Goal: Book appointment/travel/reservation

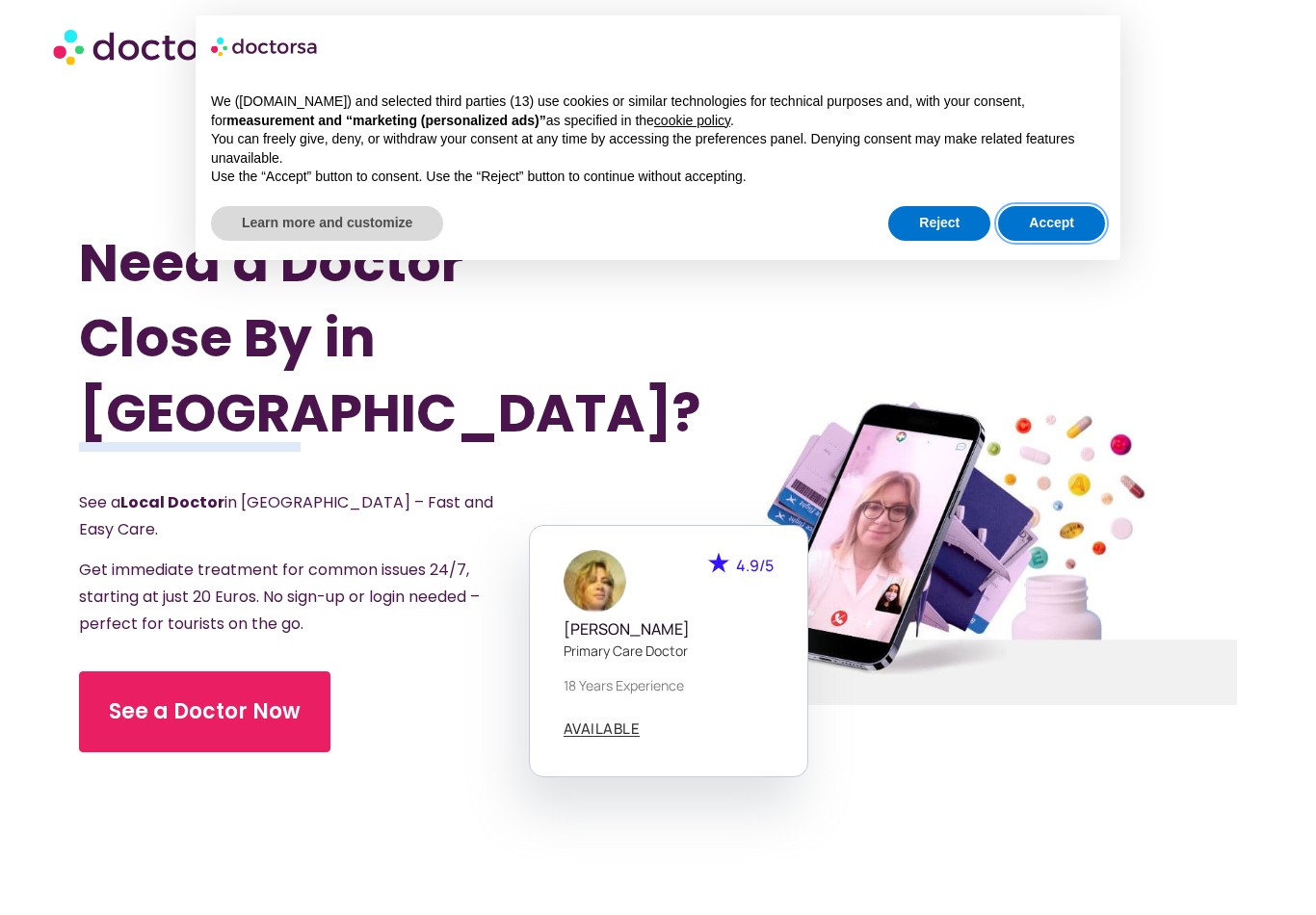
click at [1059, 225] on button "Accept" at bounding box center [1052, 223] width 107 height 35
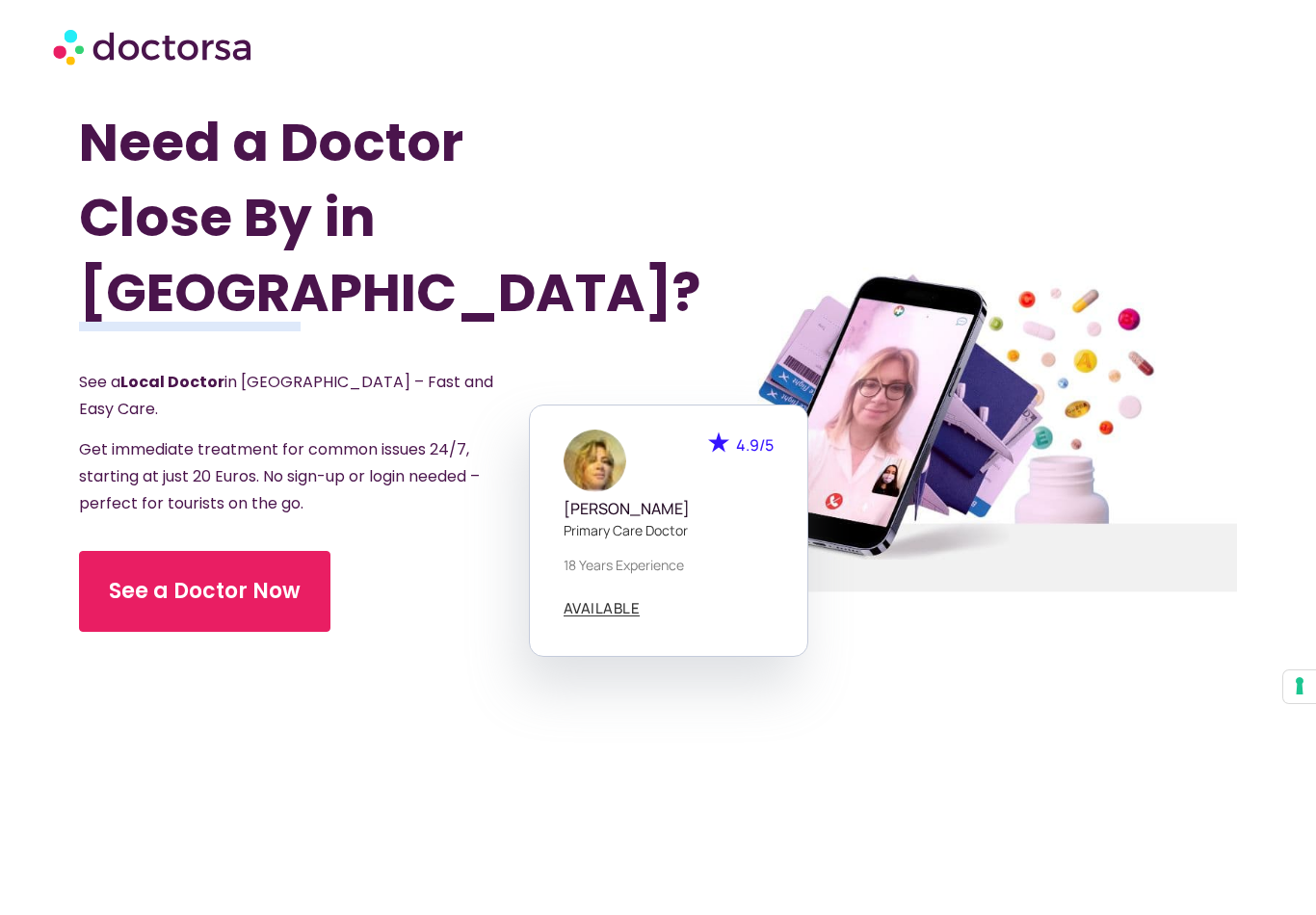
scroll to position [154, 0]
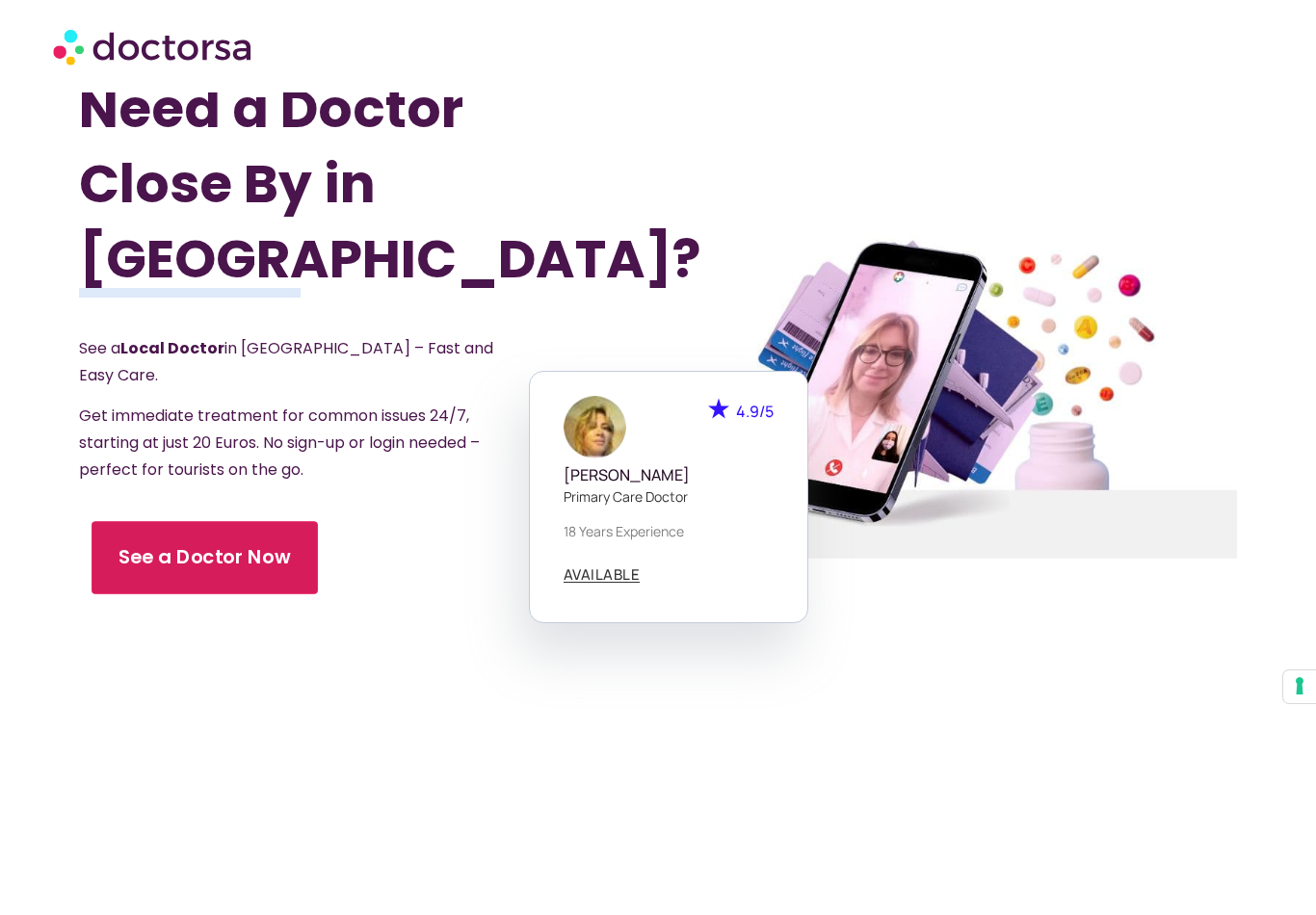
click at [238, 543] on span "See a Doctor Now" at bounding box center [205, 557] width 172 height 28
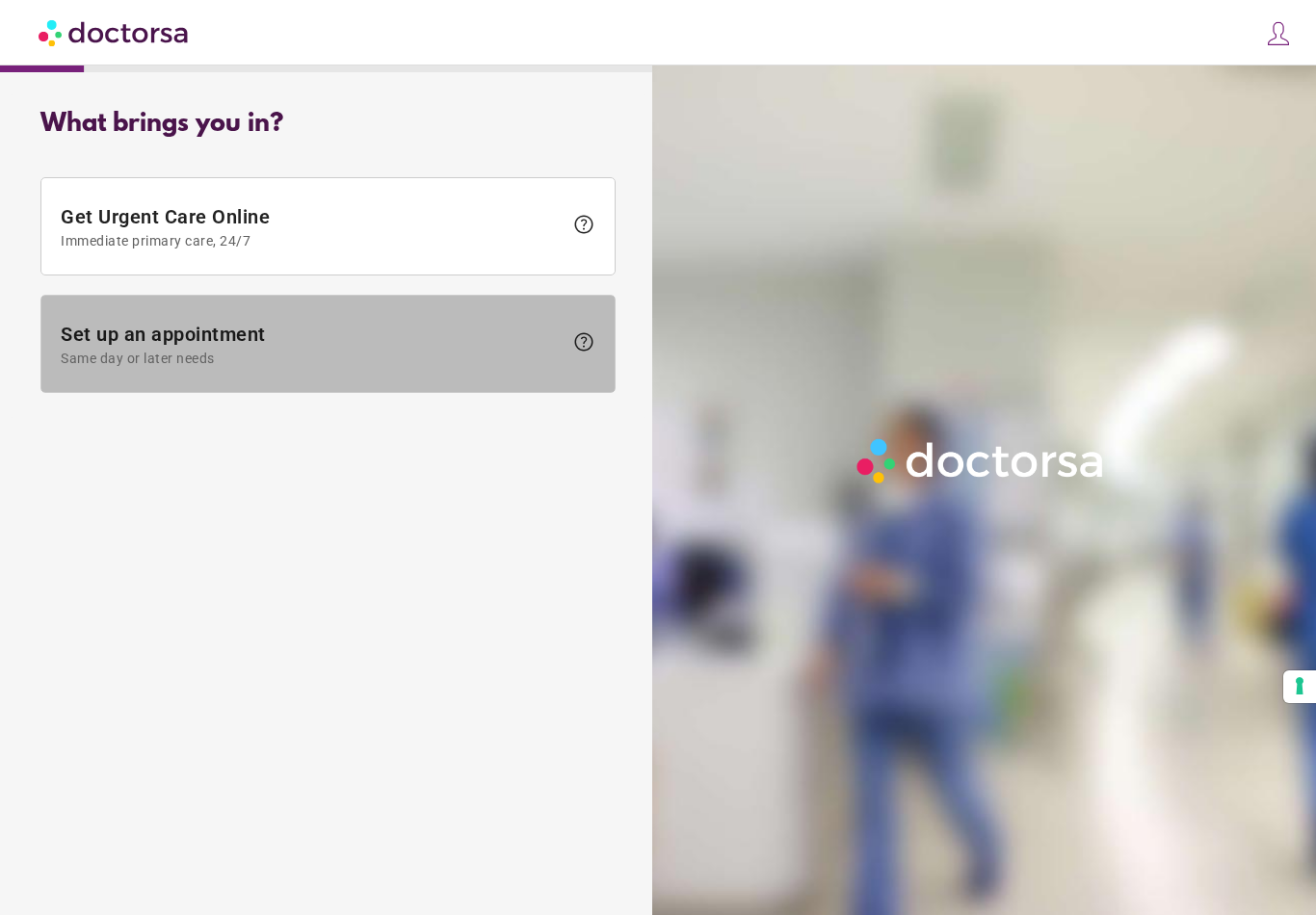
click at [488, 359] on span "Same day or later needs" at bounding box center [311, 358] width 502 height 16
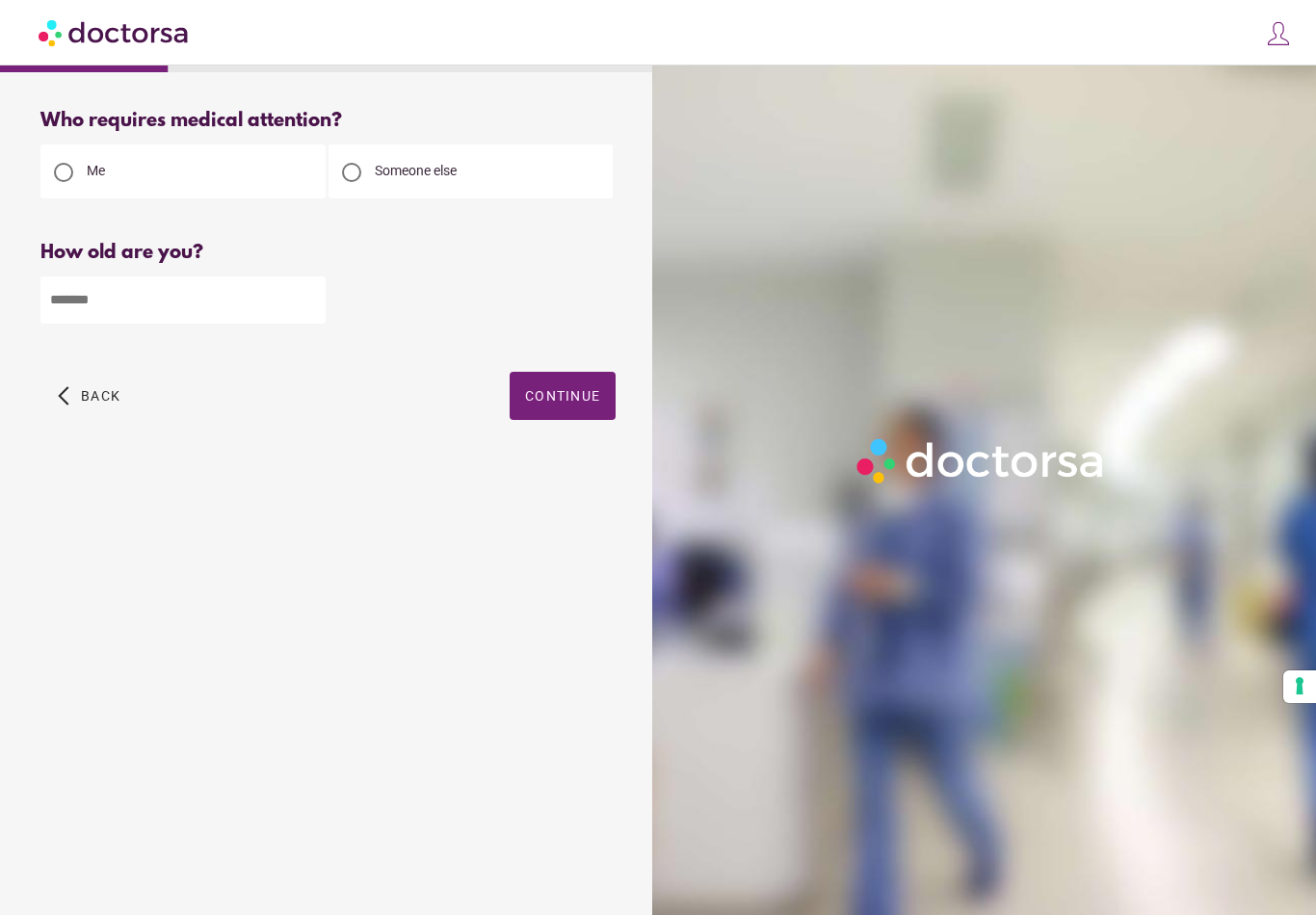
click at [471, 150] on div "Someone else" at bounding box center [471, 171] width 285 height 54
click at [456, 168] on span "Someone else" at bounding box center [416, 171] width 82 height 16
click at [251, 309] on input "number" at bounding box center [183, 300] width 285 height 47
type input "*"
click at [580, 411] on span "button" at bounding box center [562, 396] width 106 height 48
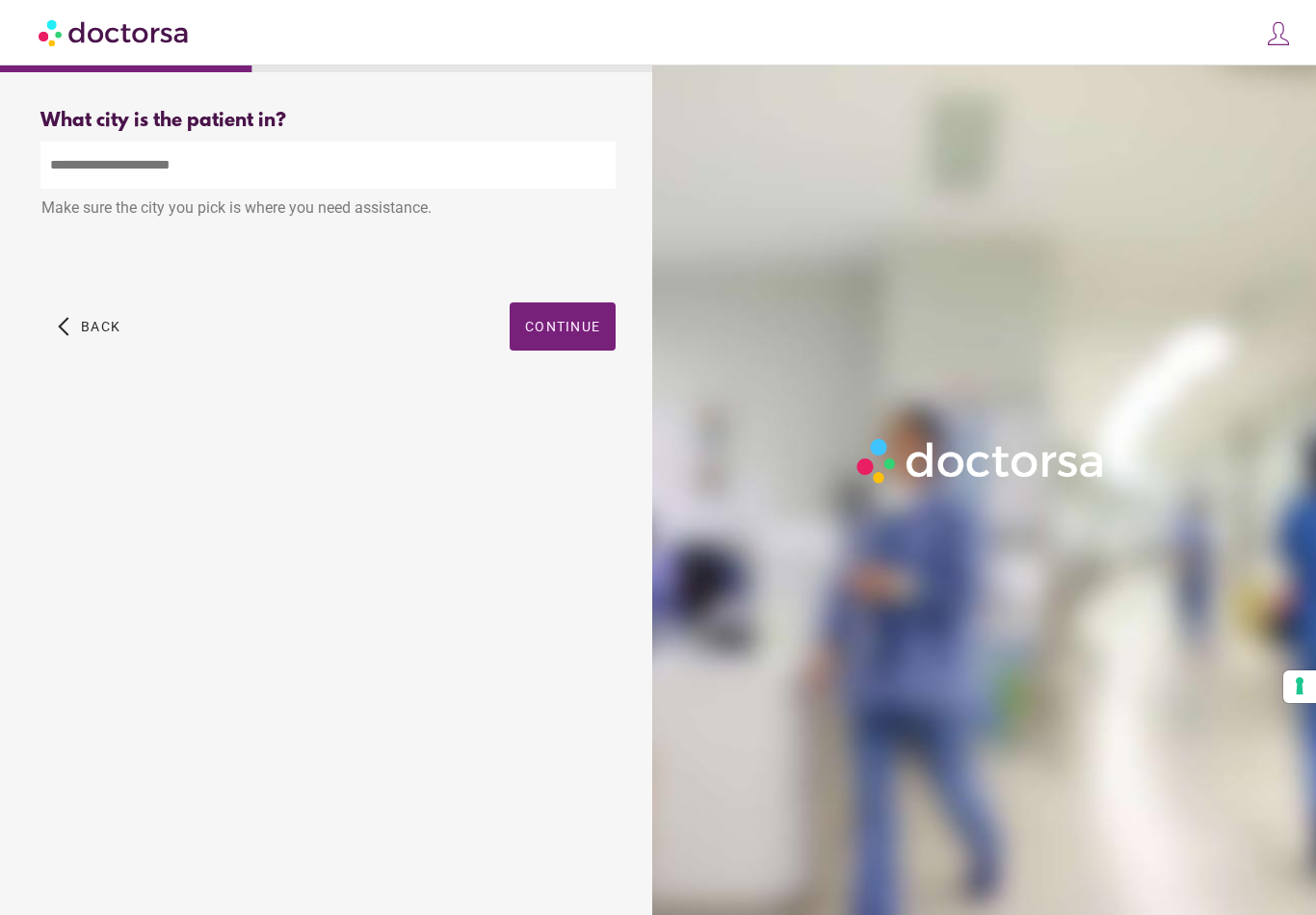
click at [404, 161] on input "text" at bounding box center [328, 165] width 575 height 47
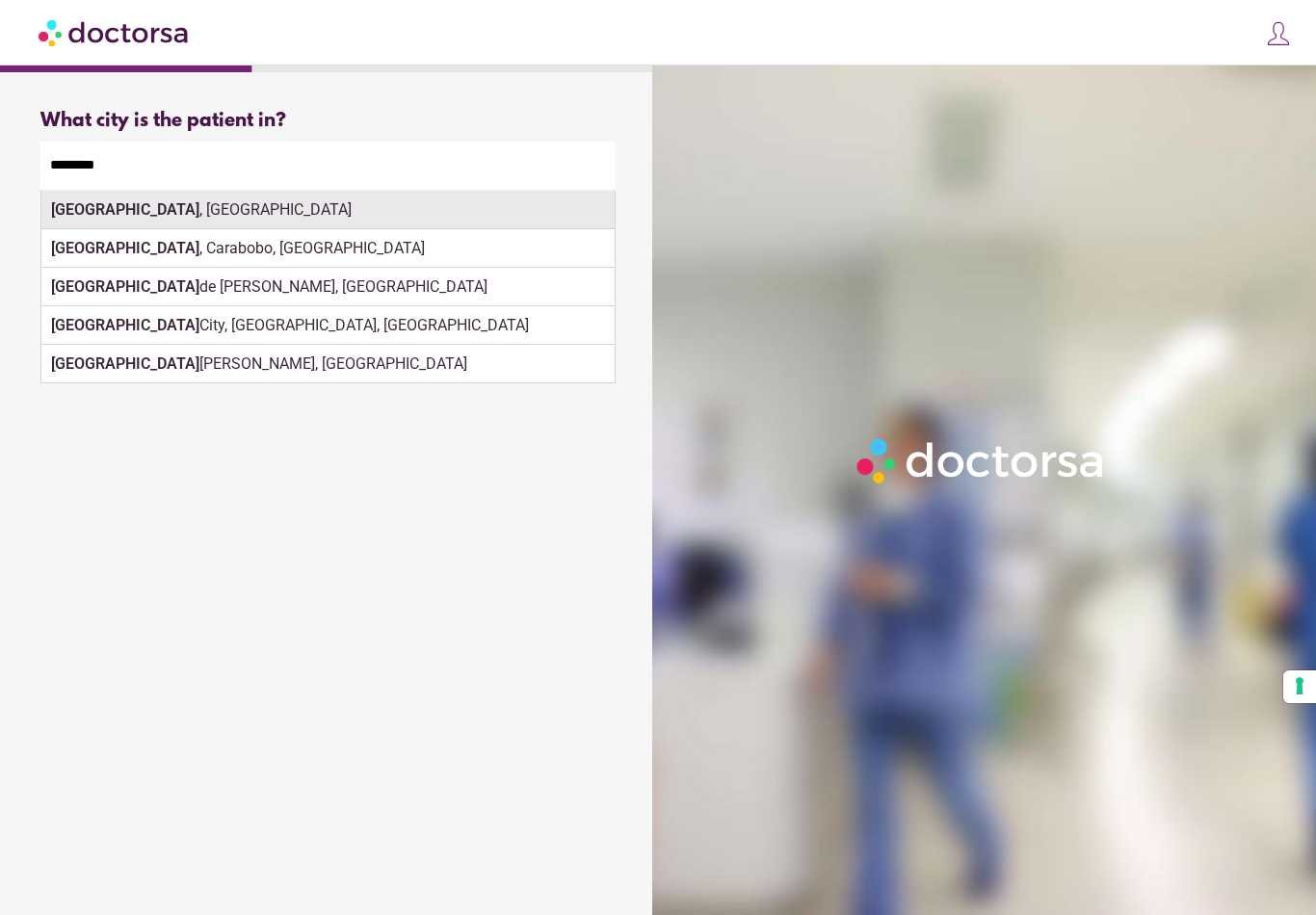
click at [204, 202] on div "[GEOGRAPHIC_DATA] , [GEOGRAPHIC_DATA]" at bounding box center [328, 210] width 573 height 39
type input "**********"
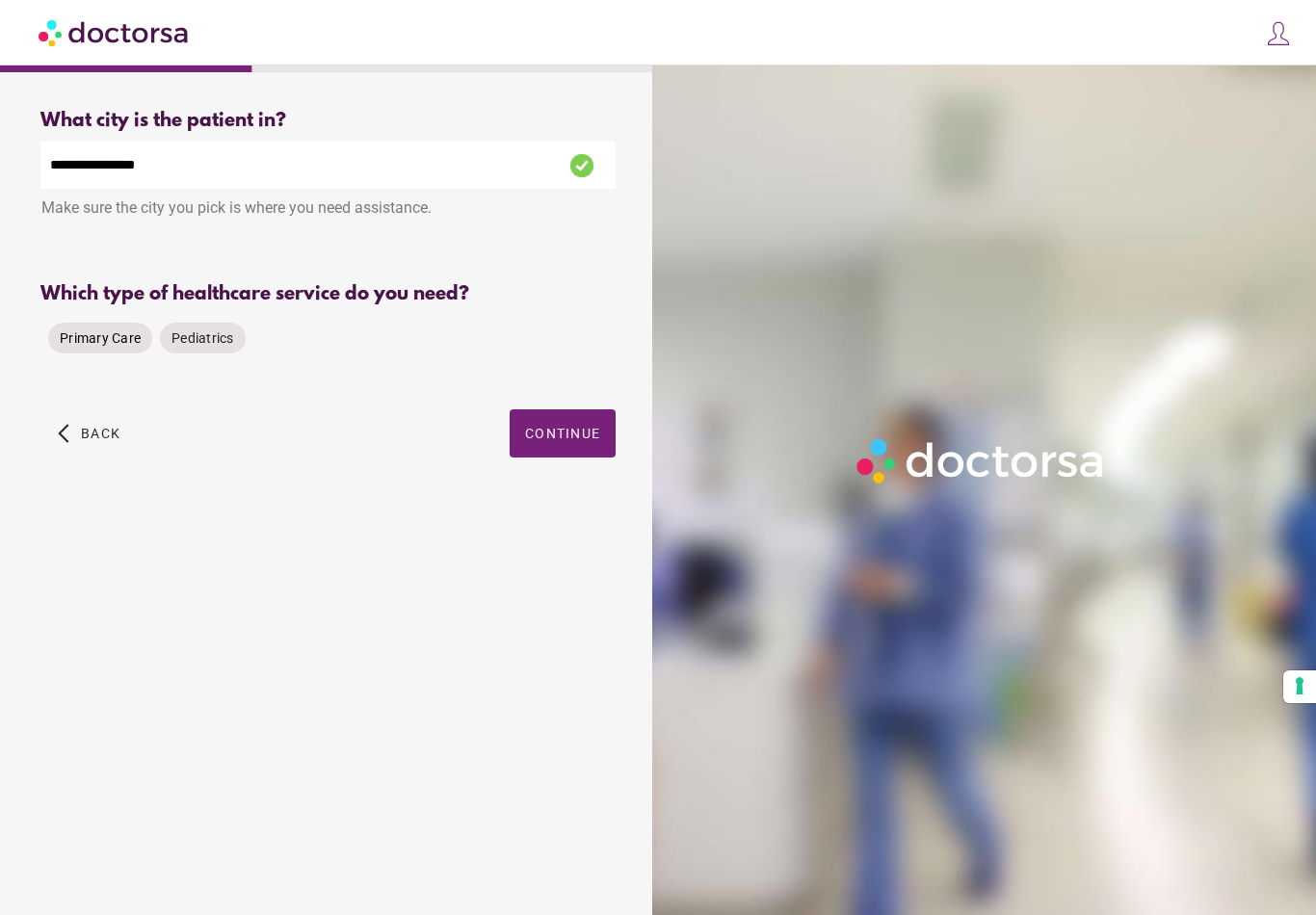
click at [118, 340] on span "Primary Care" at bounding box center [100, 338] width 81 height 16
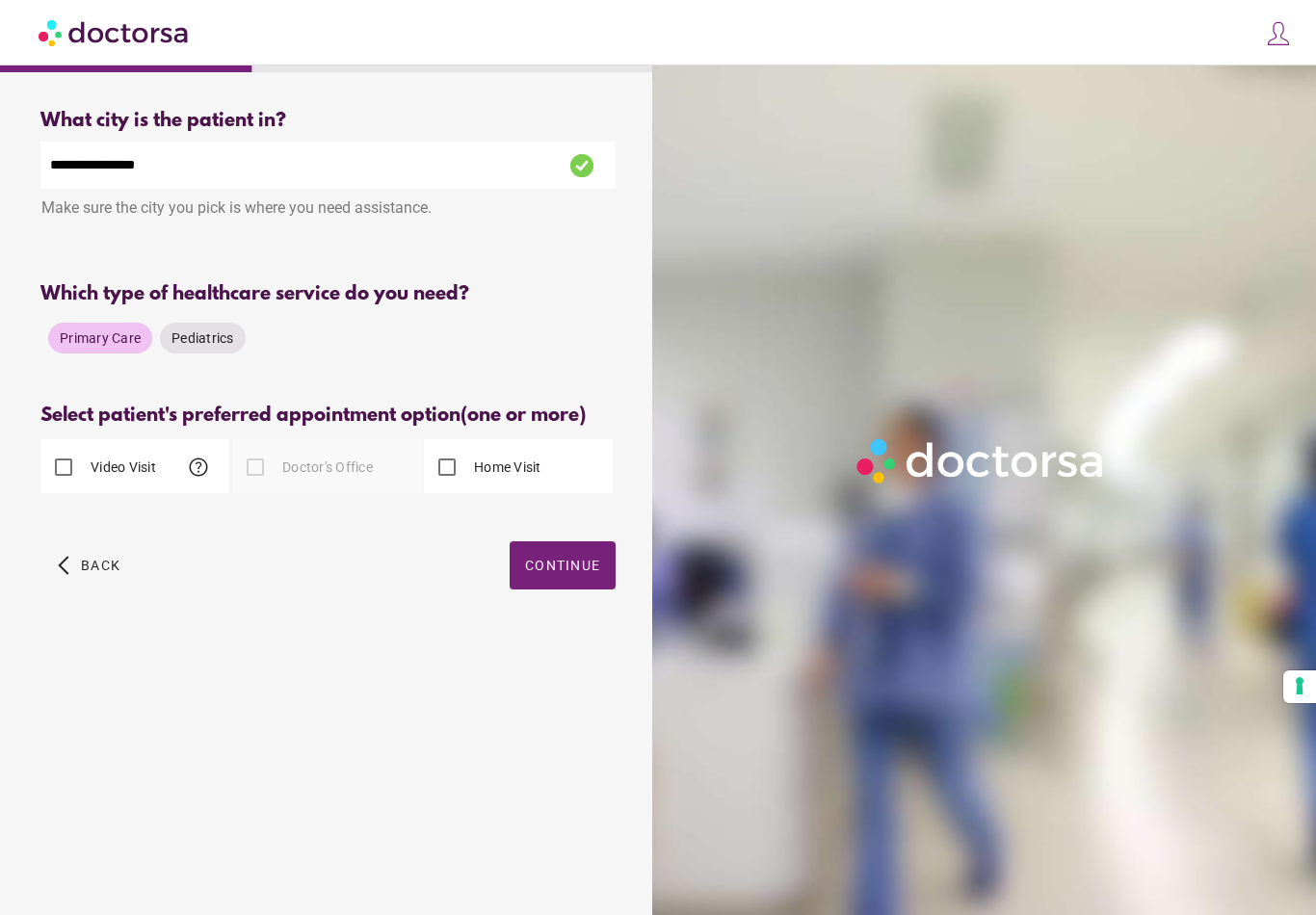
click at [96, 463] on label "Video Visit" at bounding box center [122, 466] width 69 height 19
click at [203, 464] on span "help" at bounding box center [198, 466] width 23 height 23
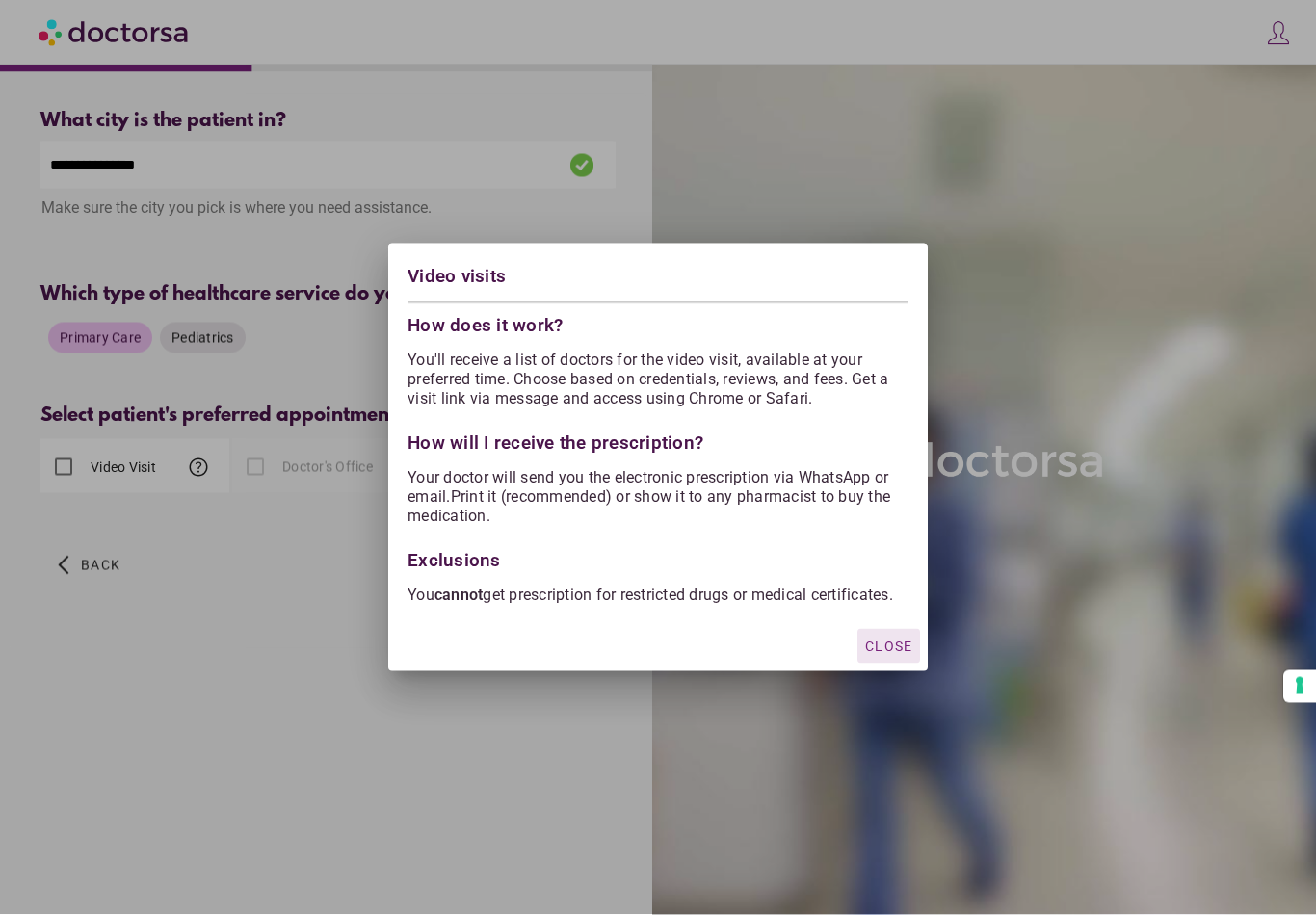
scroll to position [30, 0]
click at [894, 654] on span "Close" at bounding box center [889, 646] width 47 height 16
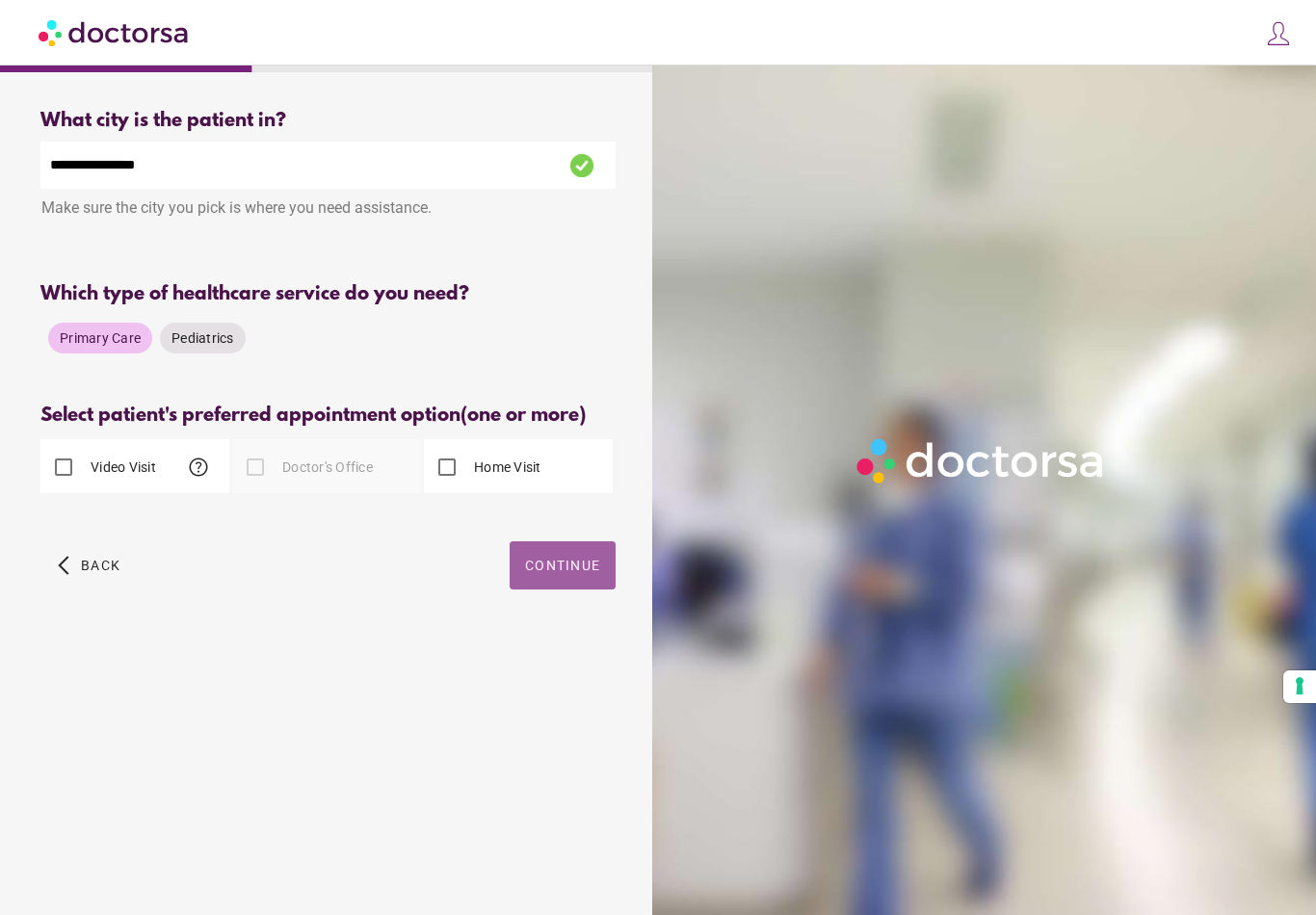
click at [552, 558] on span "Continue" at bounding box center [563, 566] width 75 height 16
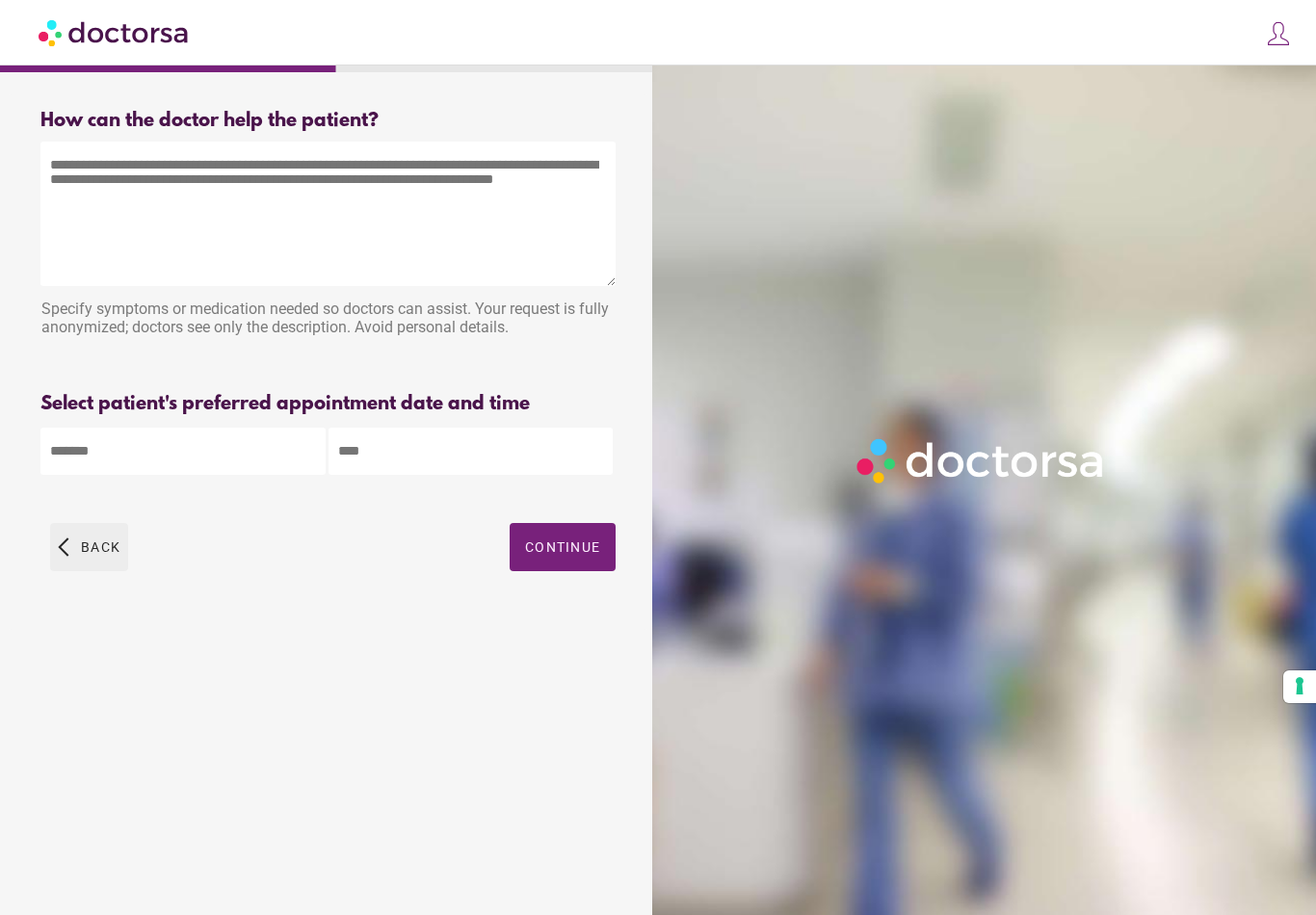
click at [91, 565] on span "button" at bounding box center [89, 547] width 78 height 48
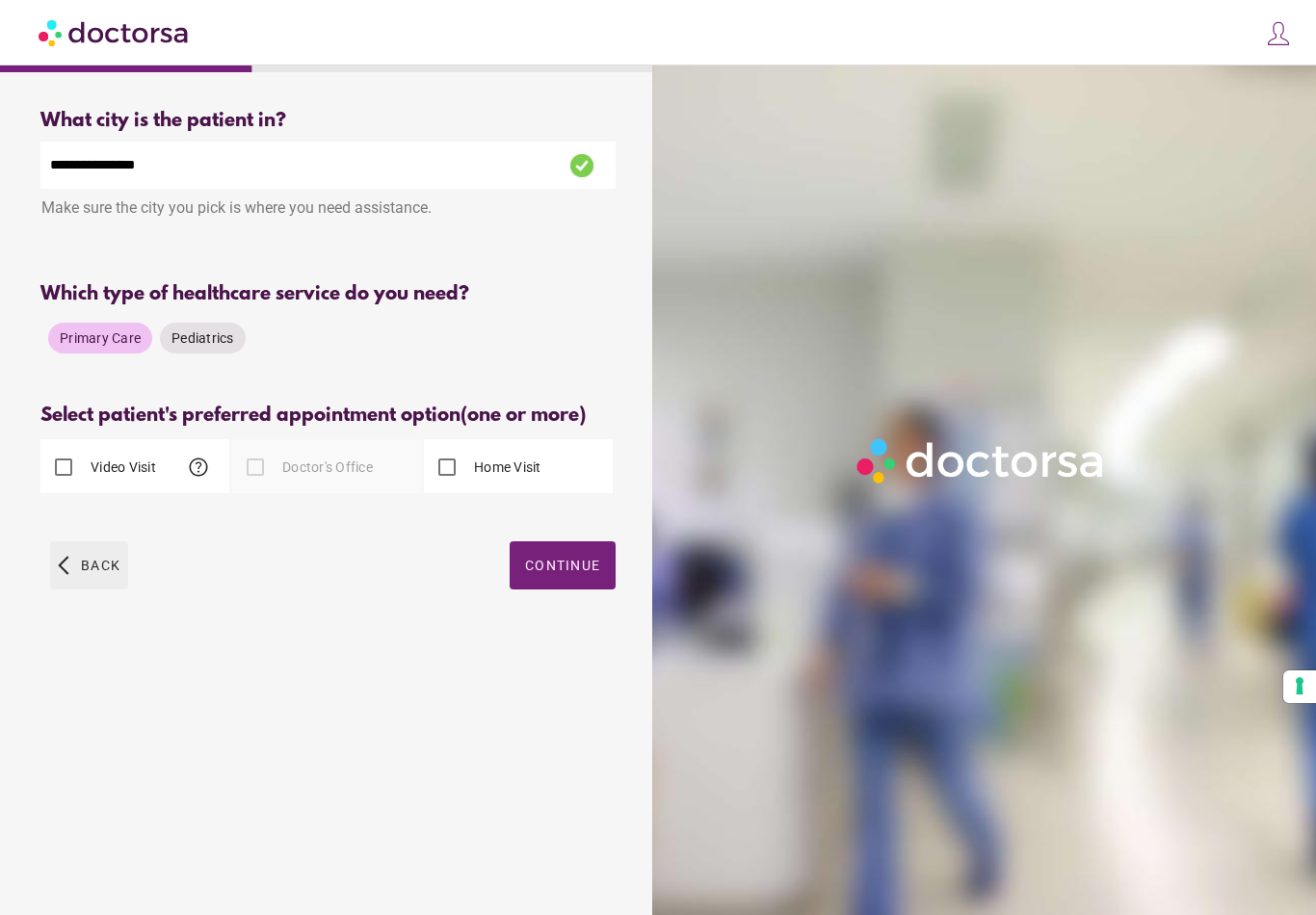
click at [85, 565] on span "Back" at bounding box center [101, 566] width 40 height 16
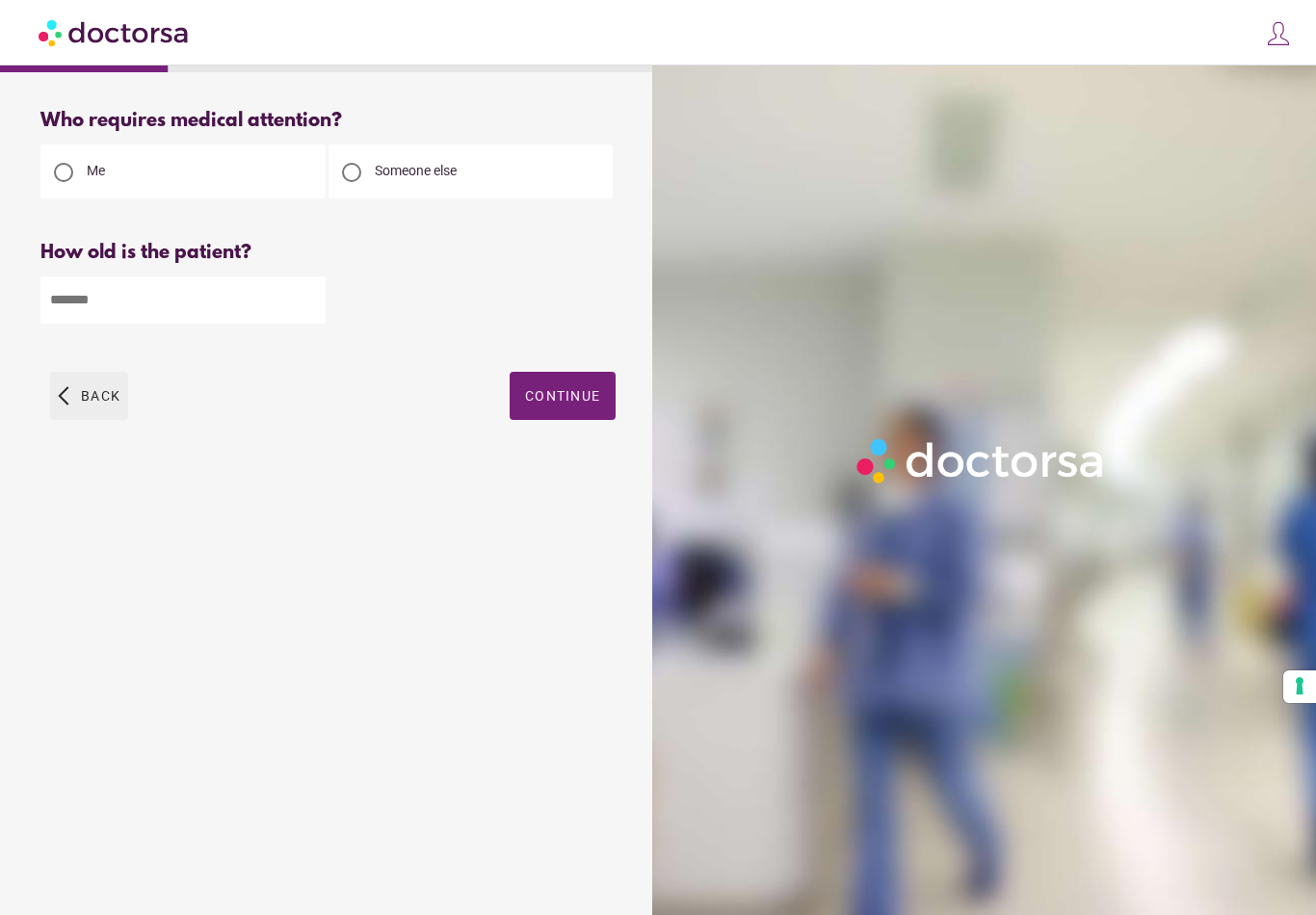
click at [102, 412] on span "button" at bounding box center [89, 396] width 78 height 48
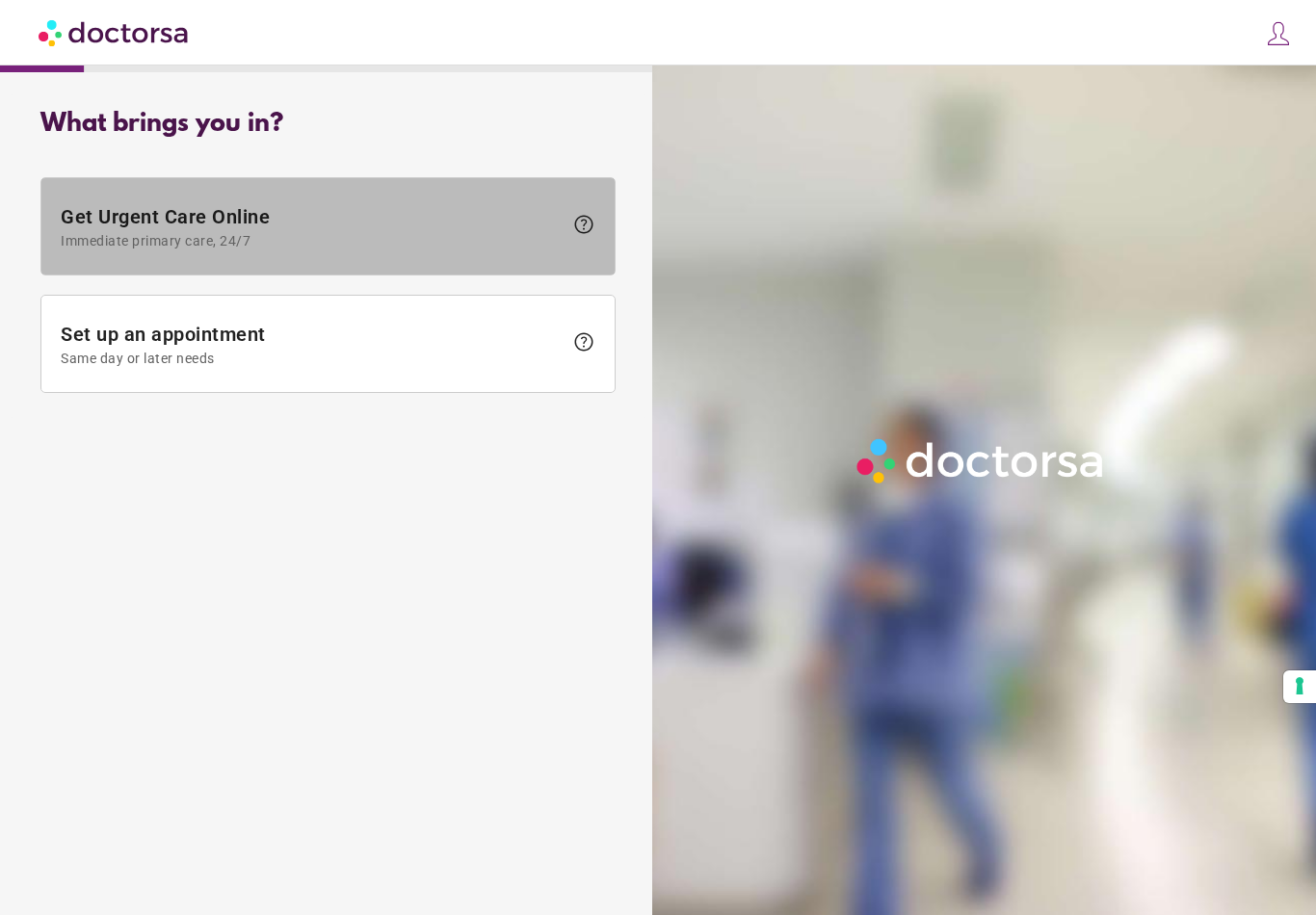
click at [453, 227] on span "Get Urgent Care Online Immediate primary care, 24/7" at bounding box center [311, 227] width 502 height 44
